Goal: Information Seeking & Learning: Learn about a topic

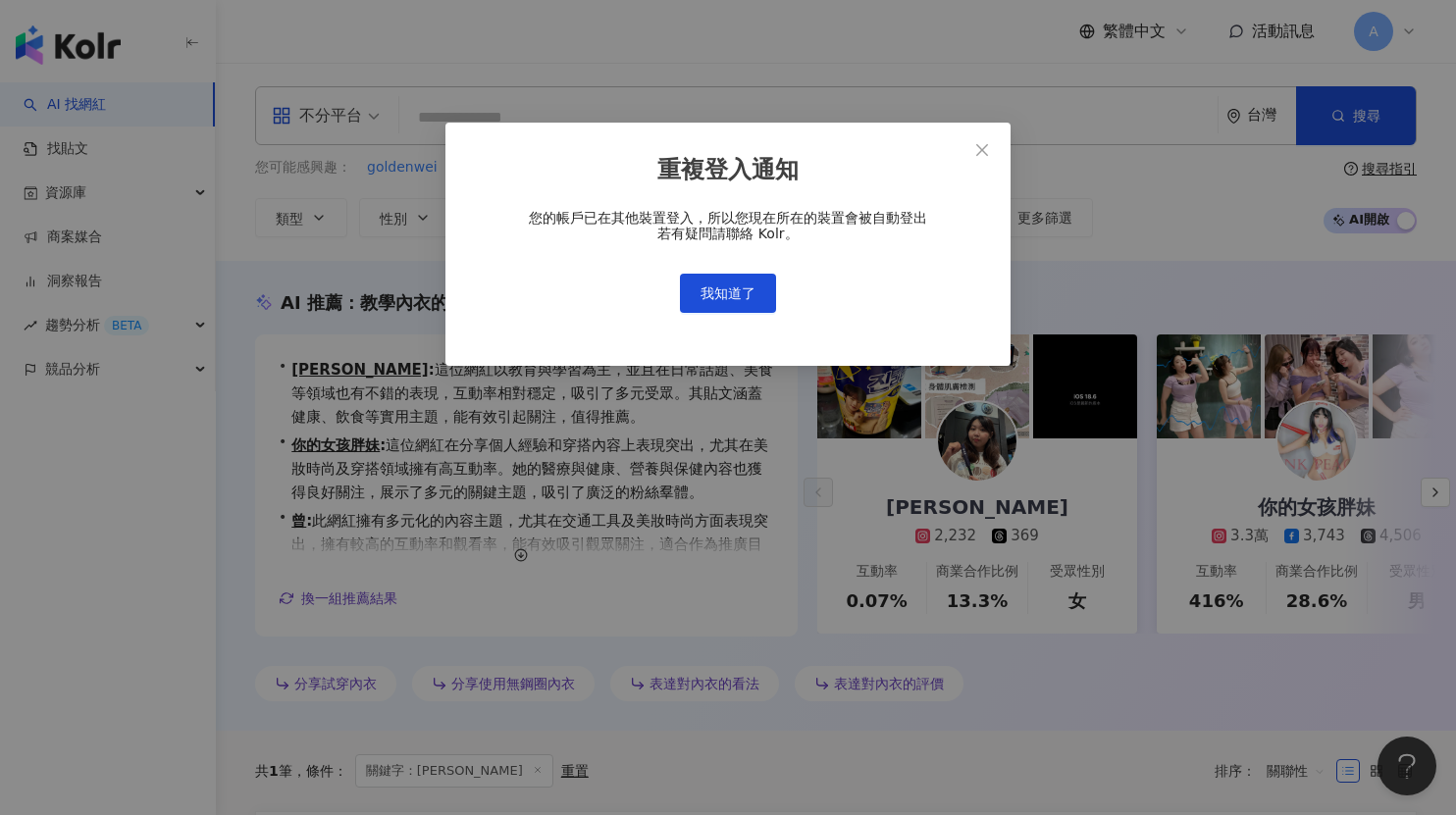
click at [711, 281] on button "我知道了" at bounding box center [728, 294] width 96 height 39
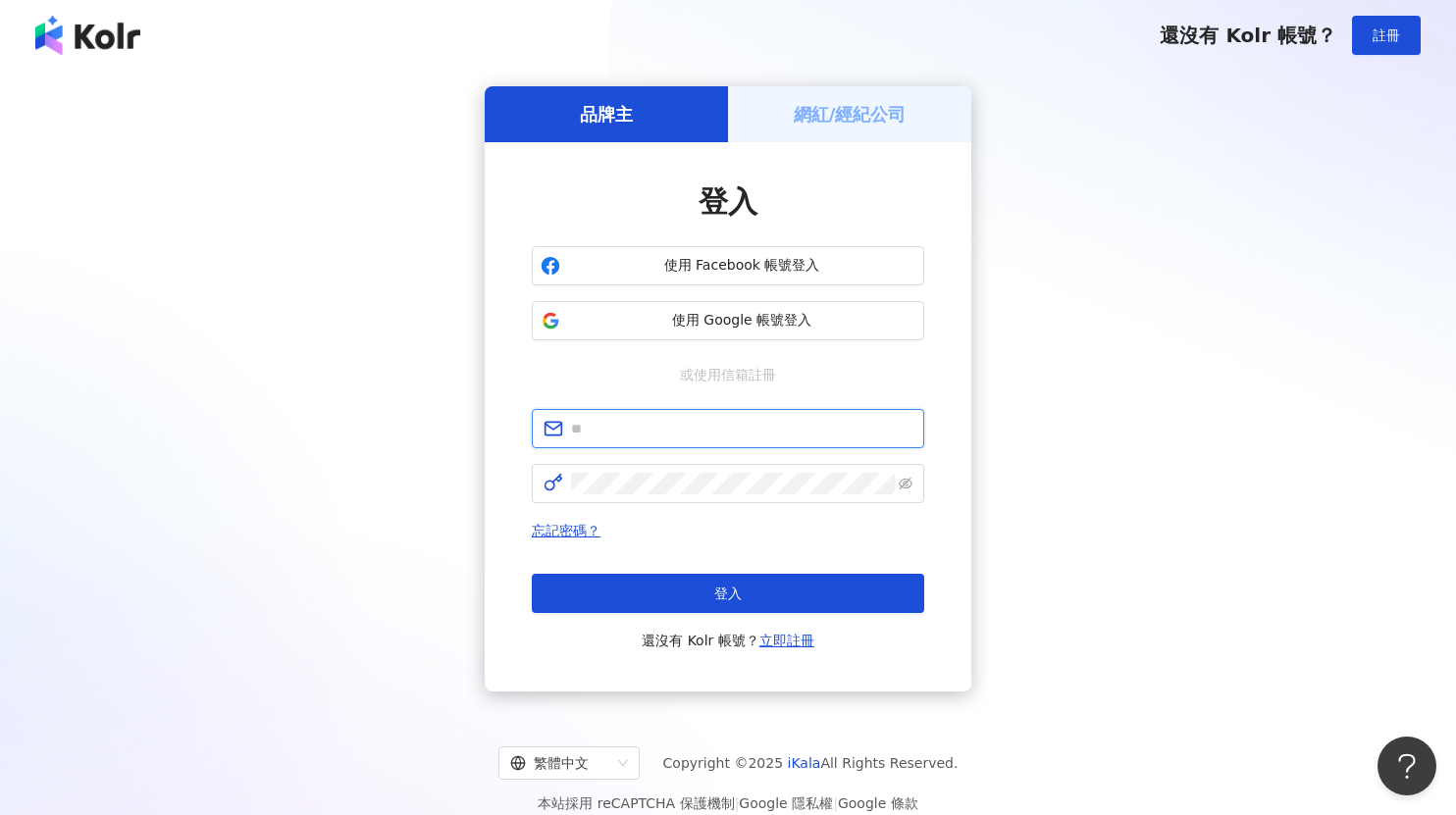
click at [657, 418] on input "text" at bounding box center [741, 429] width 342 height 22
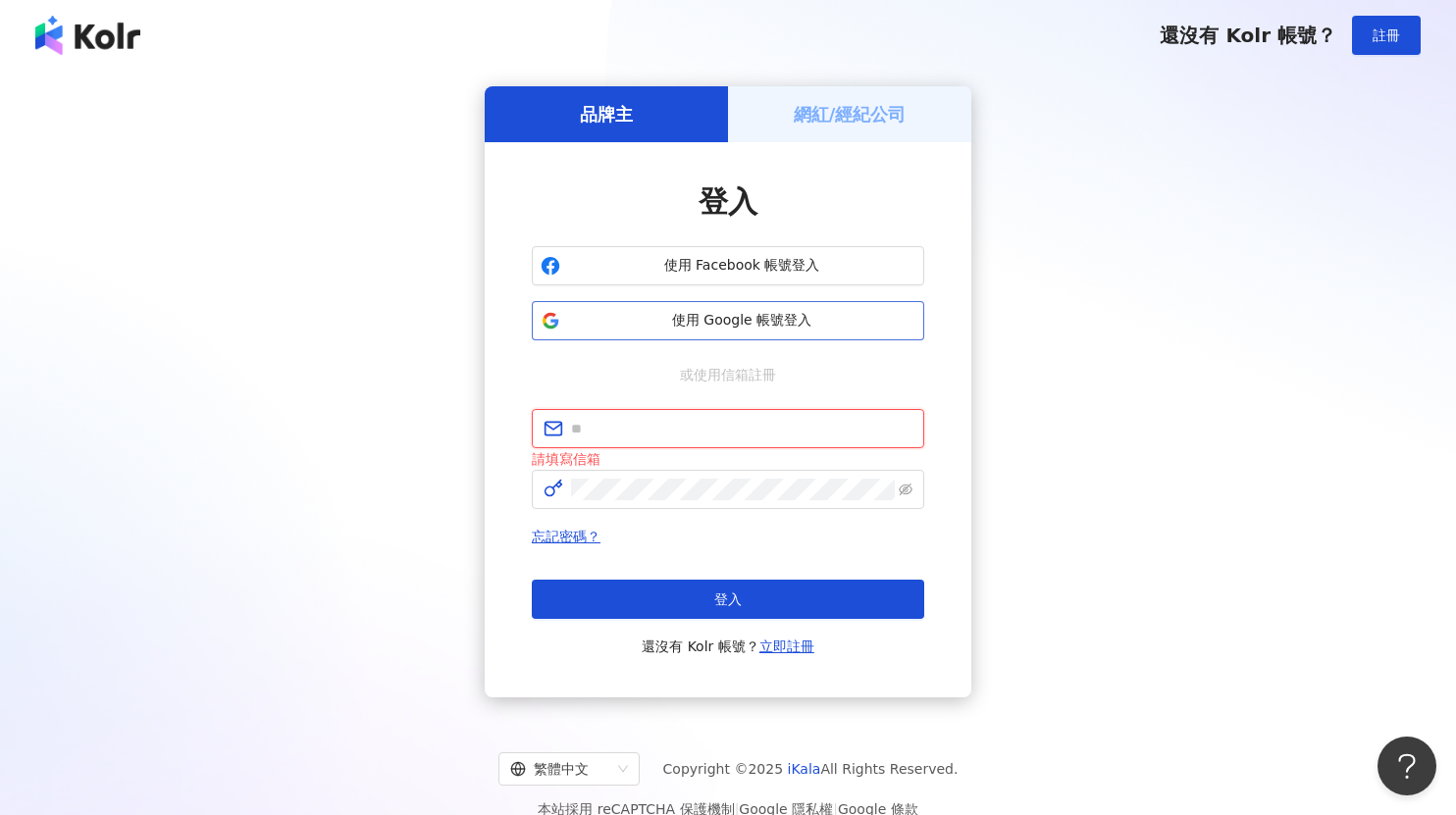
type input "**********"
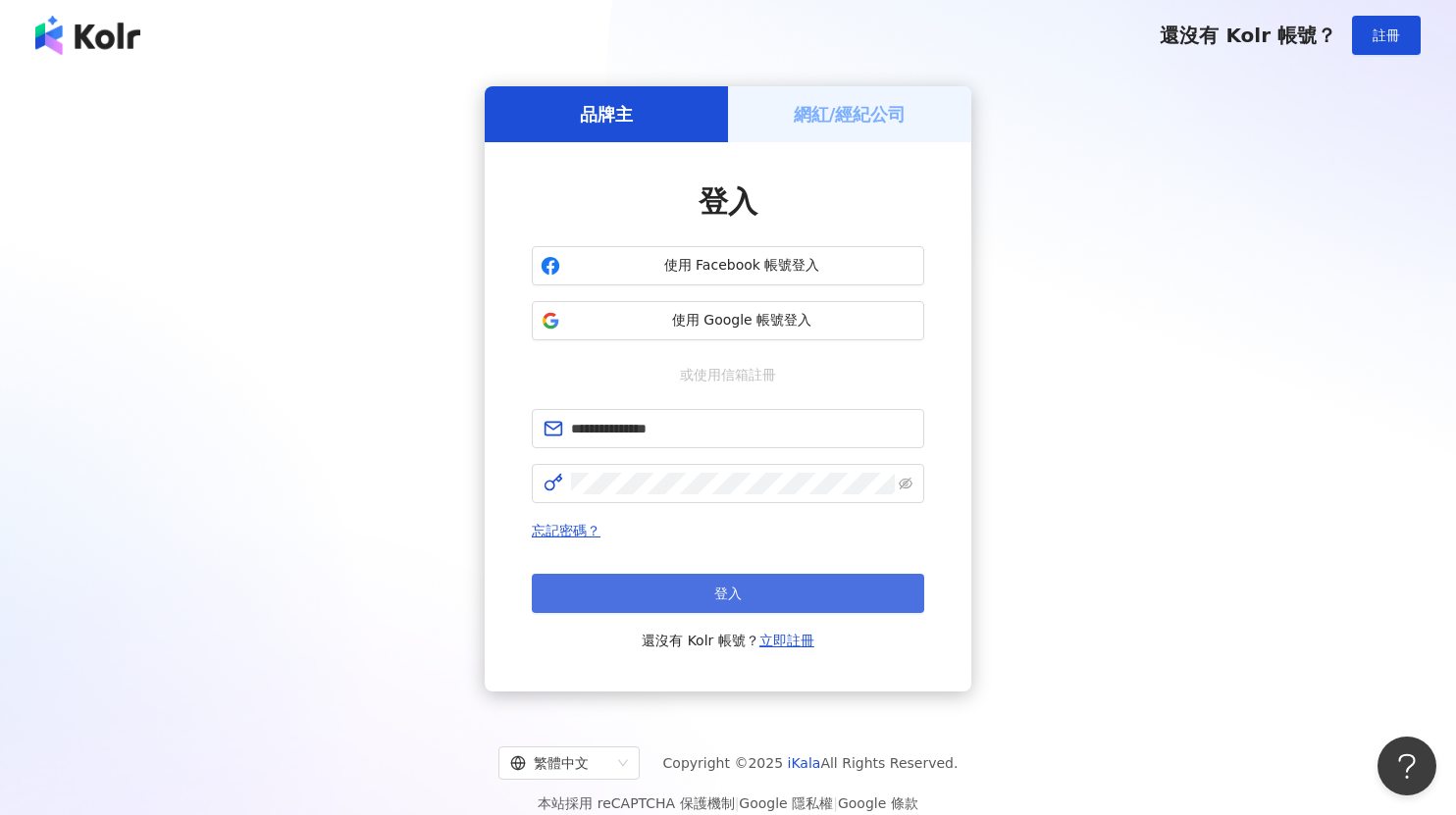
click at [770, 591] on button "登入" at bounding box center [728, 593] width 393 height 39
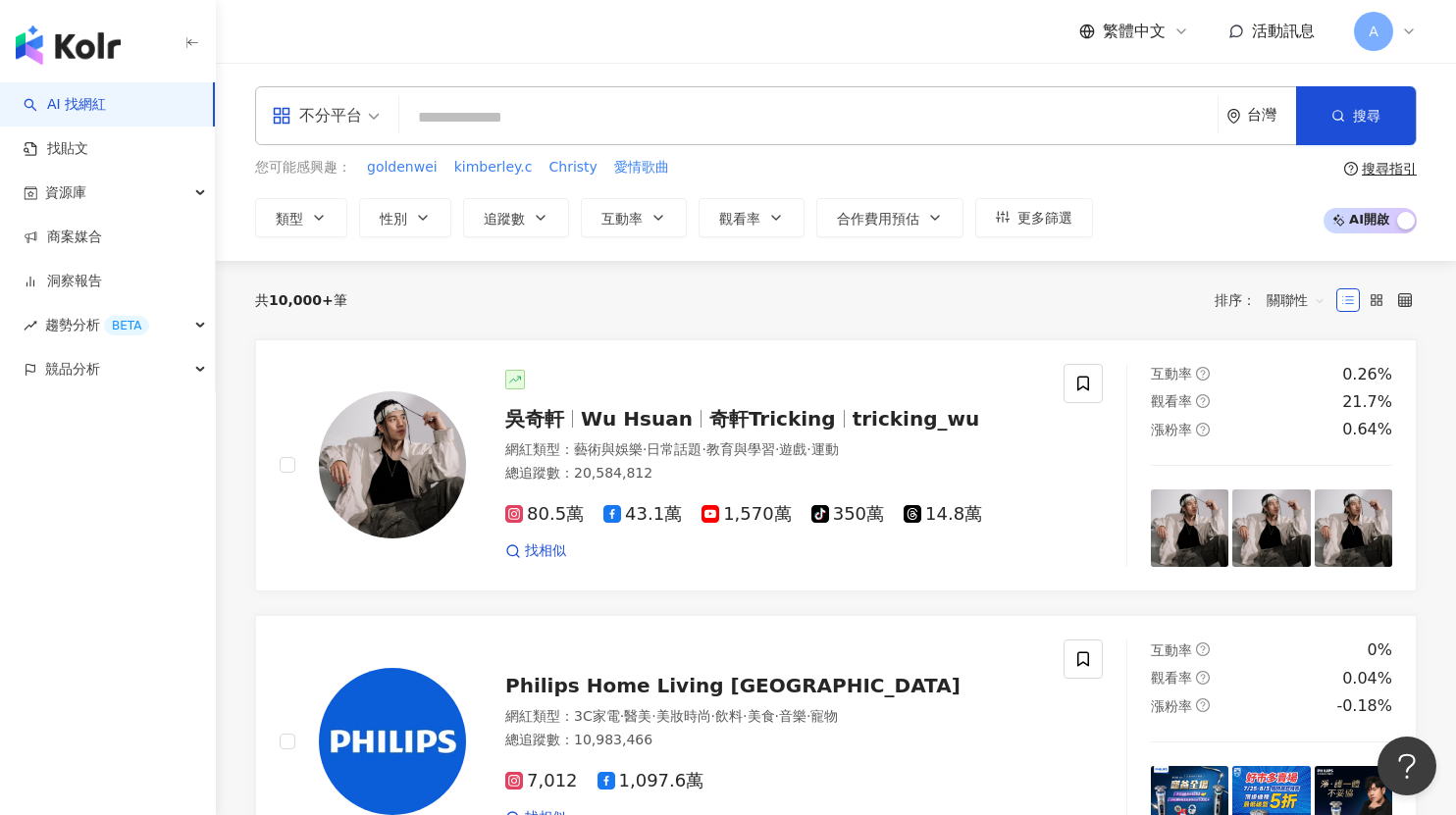
click at [645, 122] on input "search" at bounding box center [808, 118] width 802 height 37
type input "**"
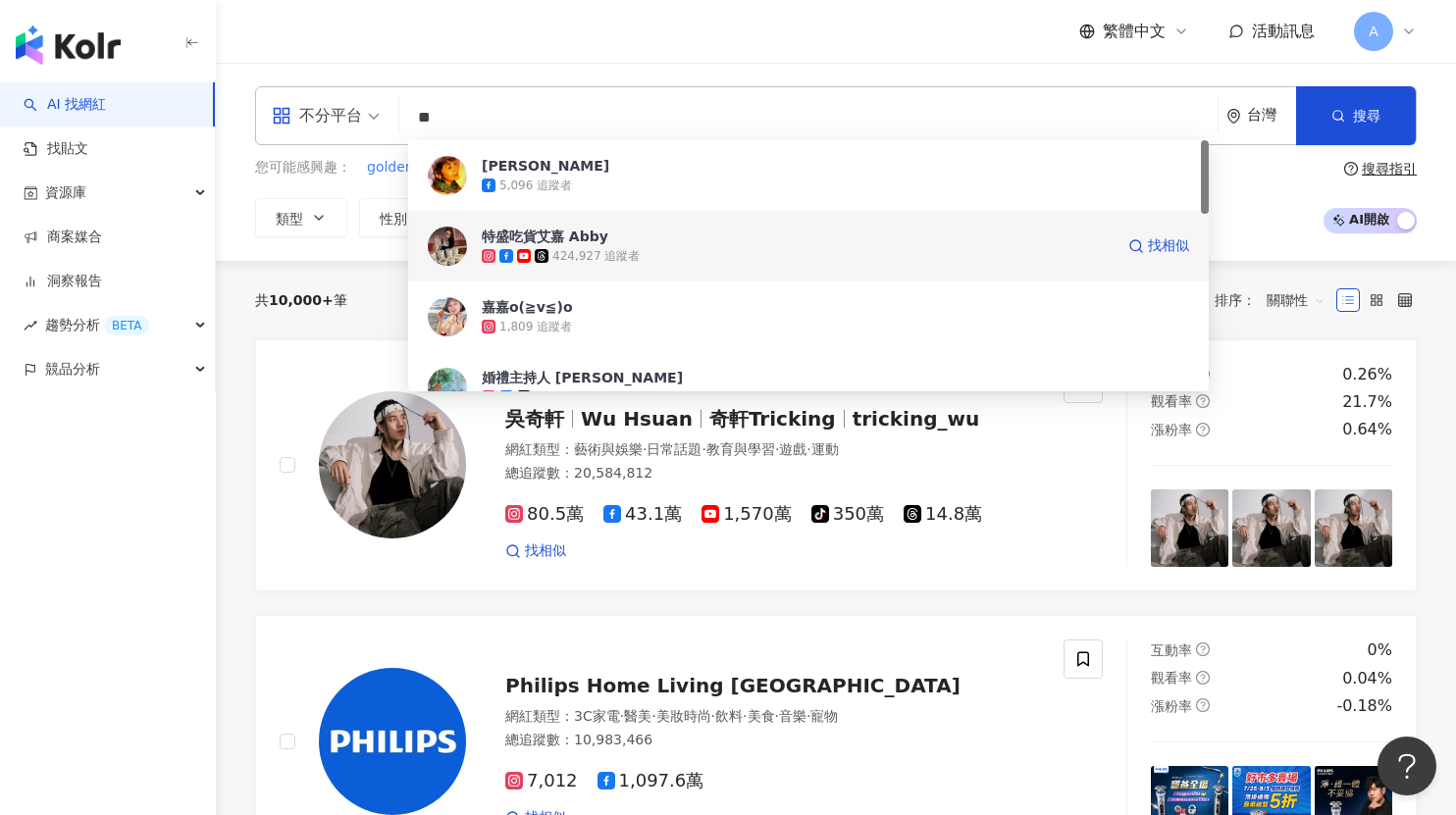
click at [819, 241] on span "特盛吃貨艾嘉 Abby" at bounding box center [797, 237] width 631 height 20
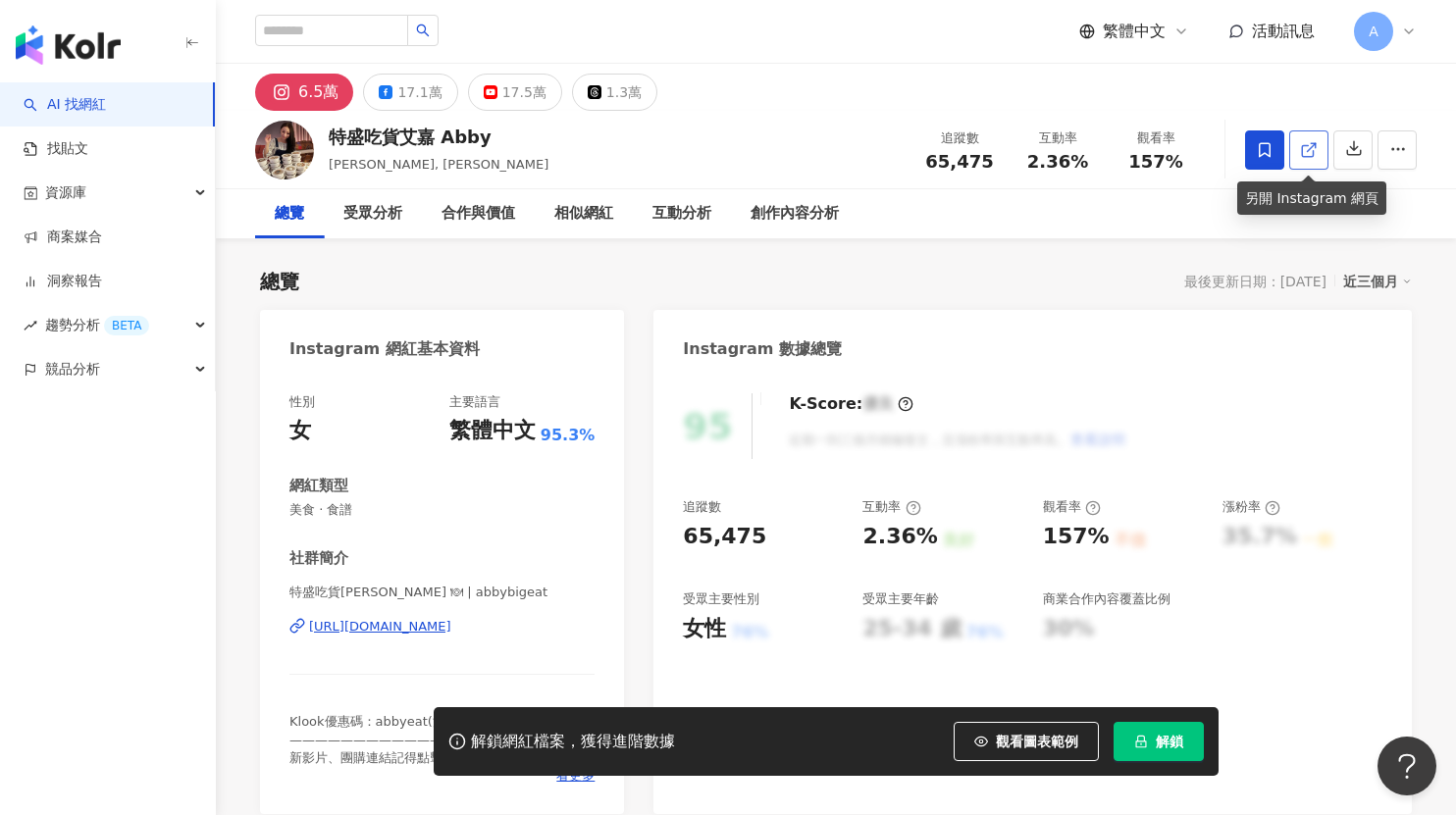
click at [1309, 141] on icon at bounding box center [1309, 150] width 18 height 18
click at [400, 88] on div "17.1萬" at bounding box center [419, 92] width 44 height 27
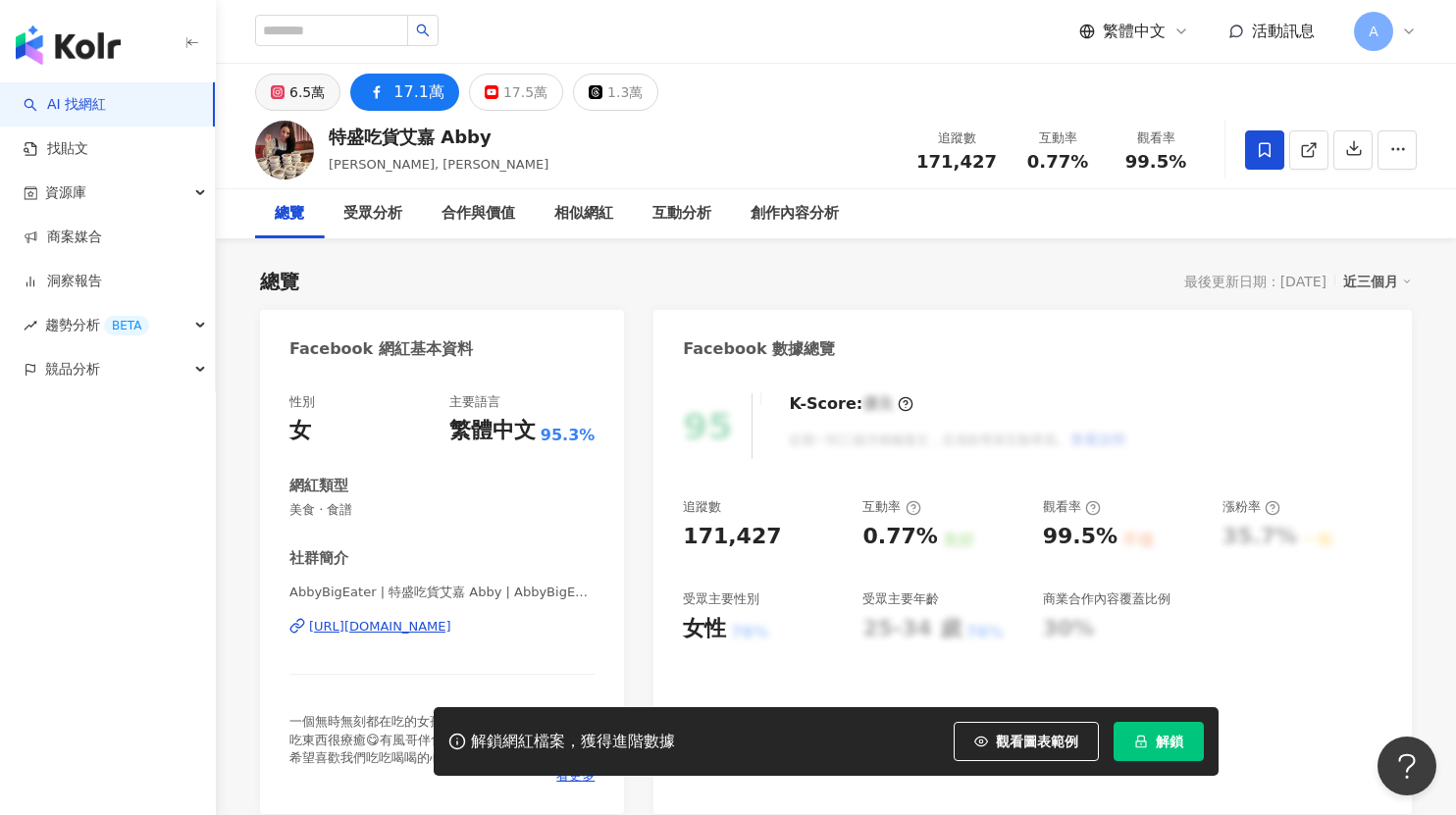
click at [312, 96] on div "6.5萬" at bounding box center [307, 92] width 35 height 27
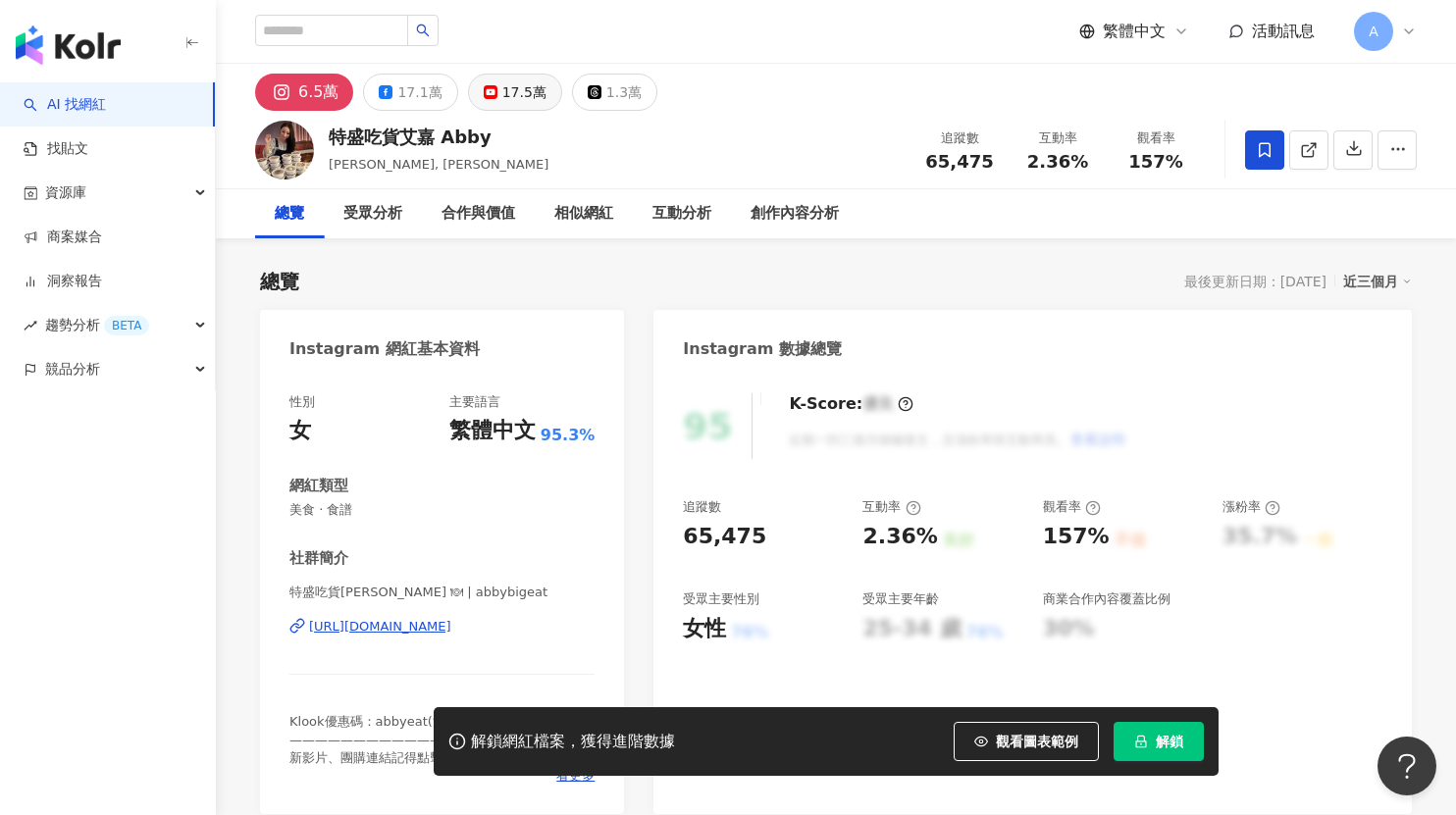
click at [502, 88] on div "17.5萬" at bounding box center [523, 92] width 44 height 27
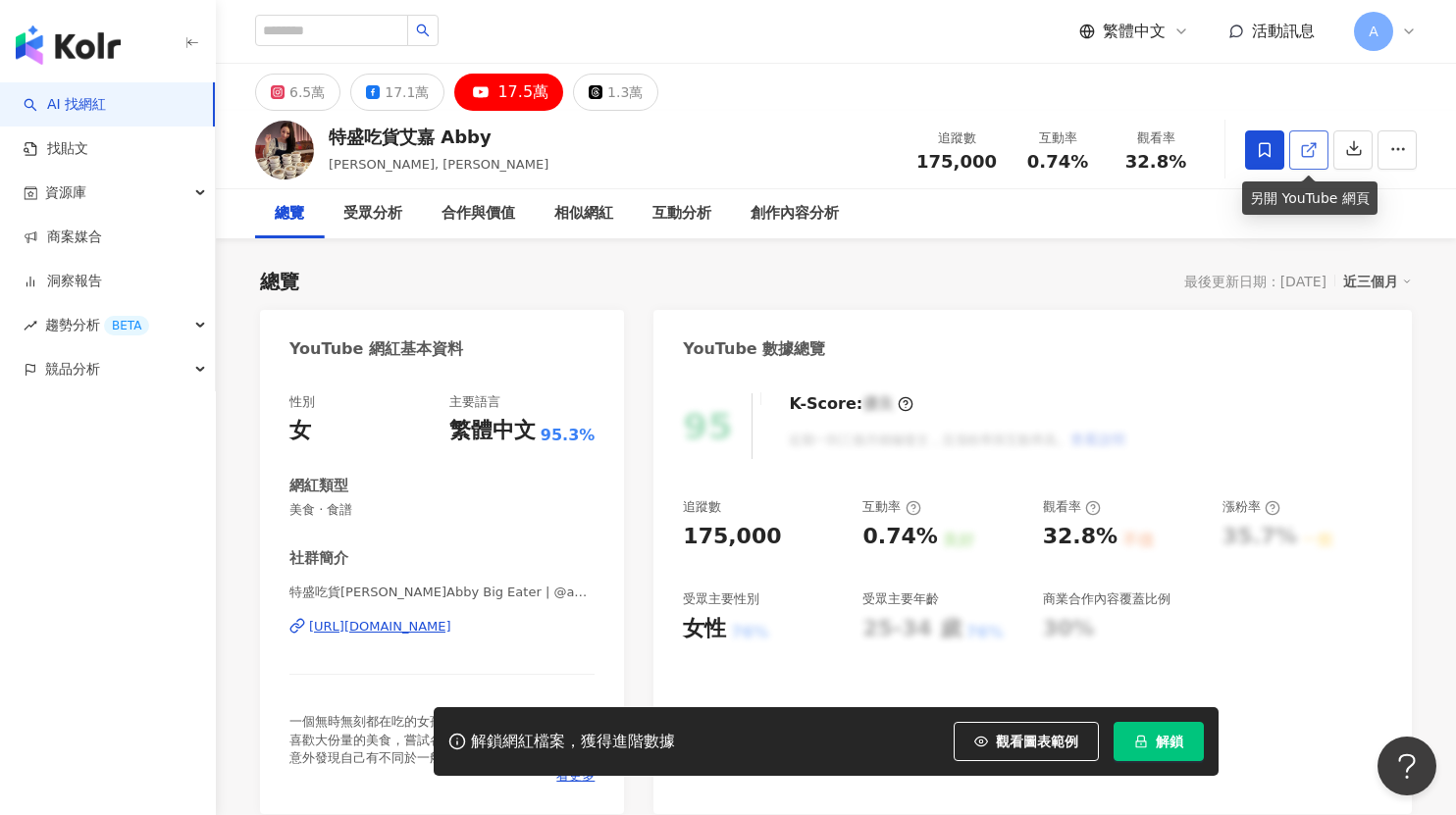
click at [1304, 148] on icon at bounding box center [1309, 150] width 18 height 18
click at [304, 104] on div "6.5萬" at bounding box center [307, 92] width 35 height 27
